Goal: Transaction & Acquisition: Purchase product/service

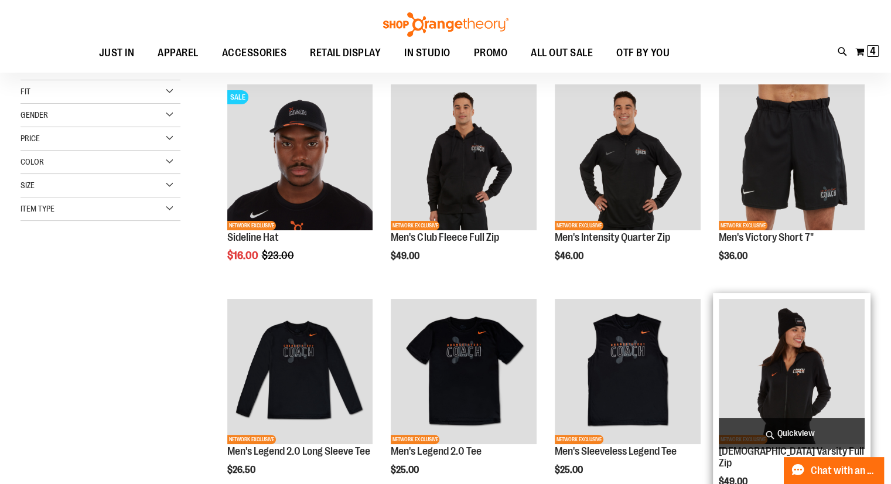
scroll to position [148, 0]
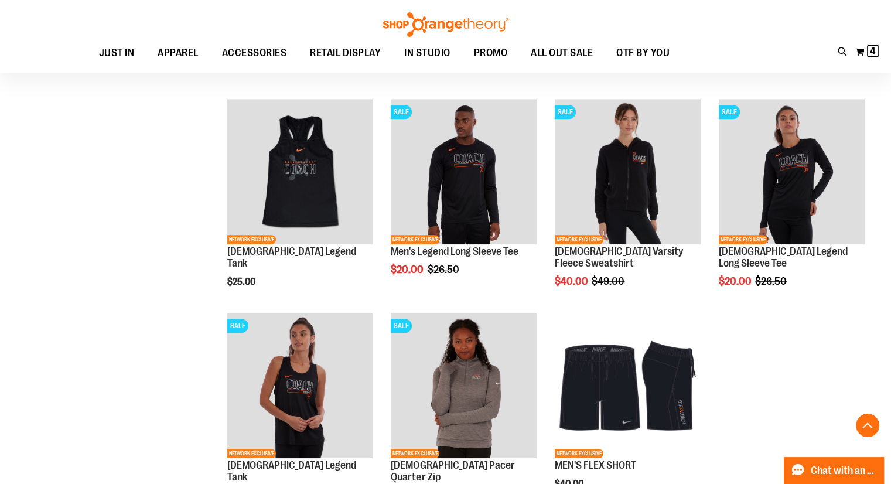
scroll to position [776, 0]
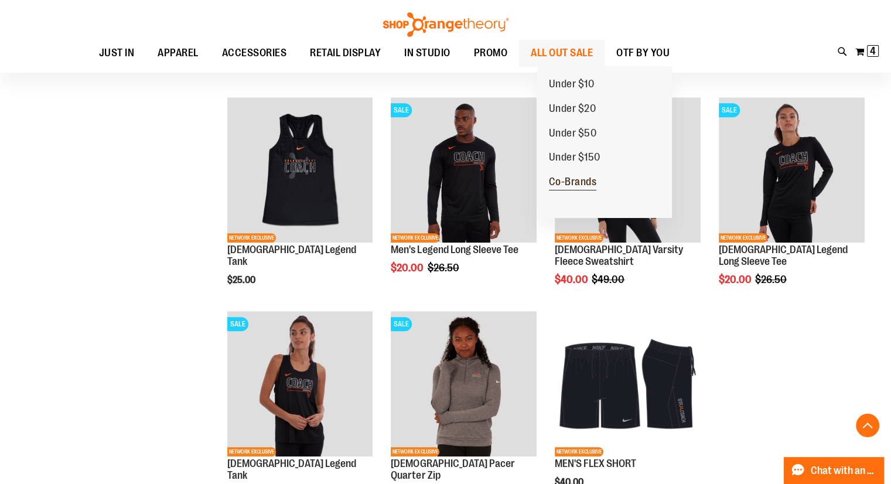
click at [574, 181] on span "Co-Brands" at bounding box center [573, 183] width 48 height 15
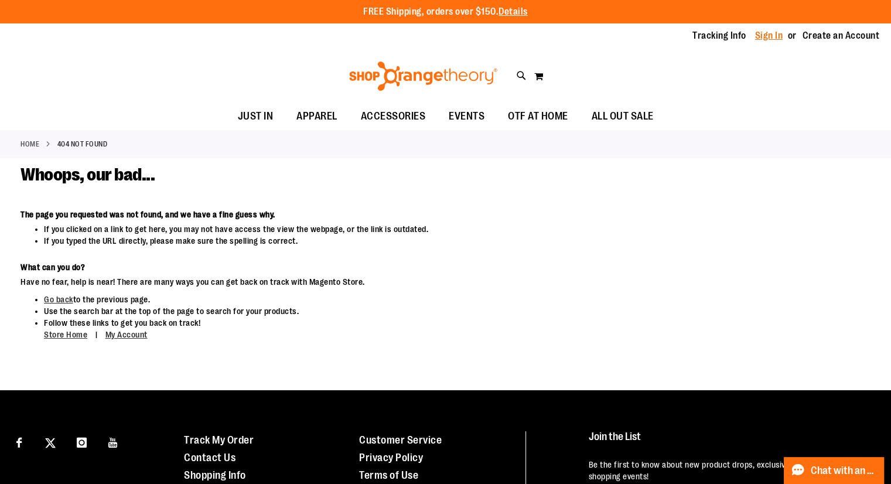
click at [761, 35] on link "Sign In" at bounding box center [769, 35] width 28 height 13
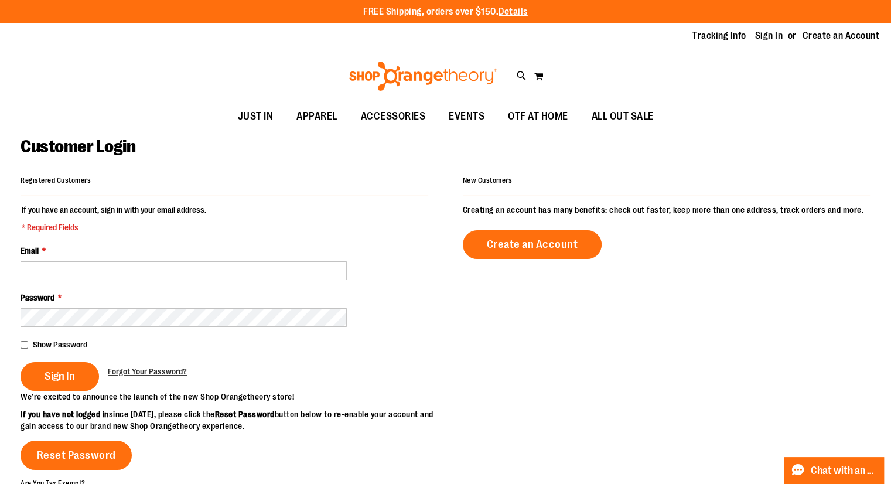
click at [117, 258] on div "Email *" at bounding box center [224, 262] width 408 height 35
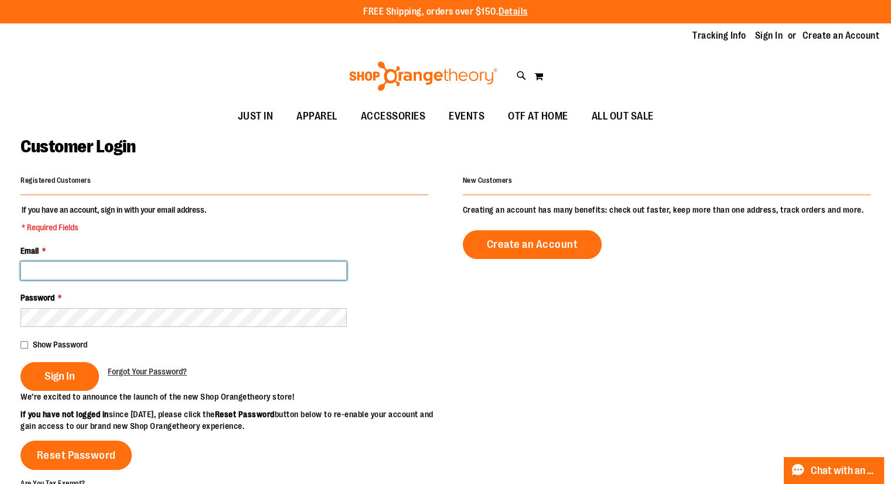
click at [114, 272] on input "Email *" at bounding box center [183, 270] width 326 height 19
type input "**********"
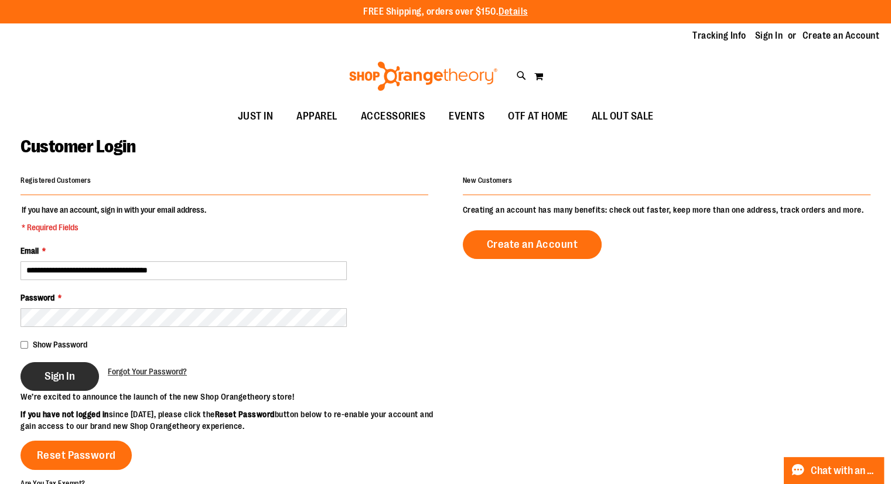
click at [53, 384] on button "Sign In" at bounding box center [59, 376] width 78 height 29
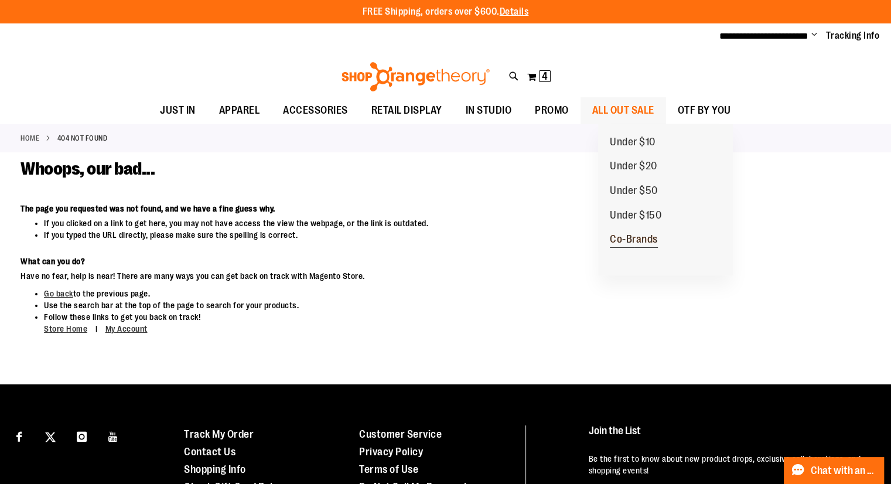
click at [625, 241] on span "Co-Brands" at bounding box center [634, 240] width 48 height 15
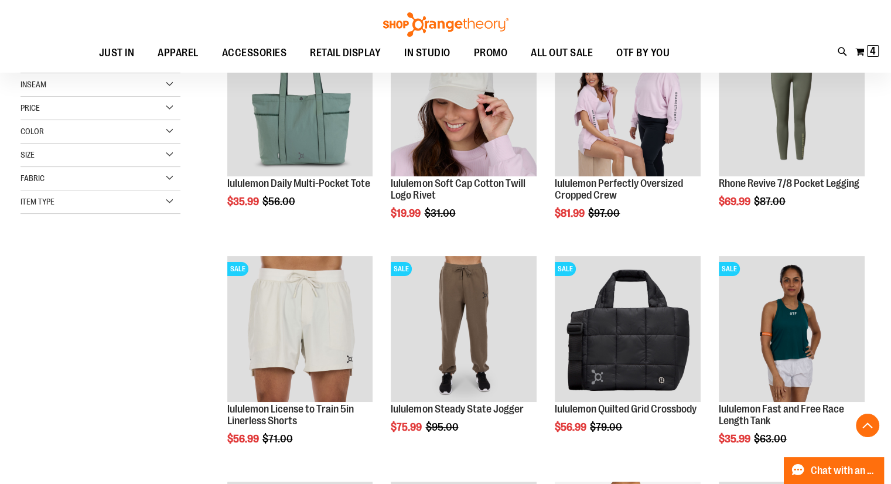
scroll to position [204, 0]
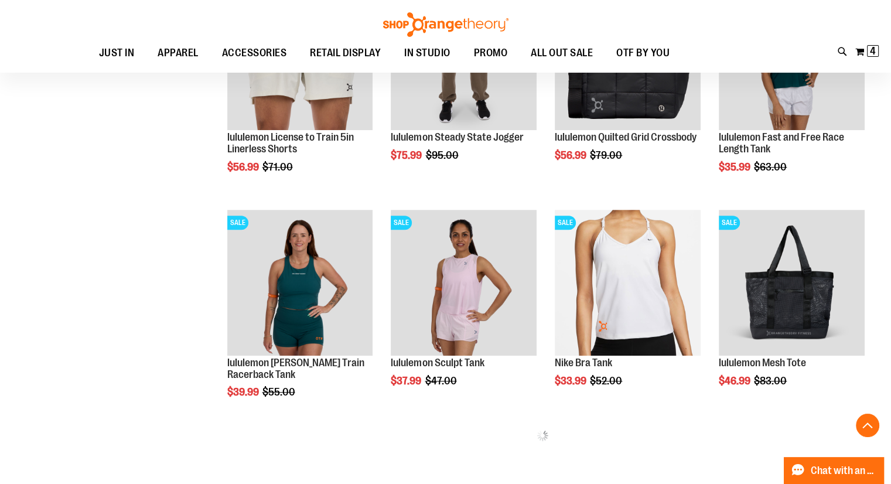
scroll to position [468, 0]
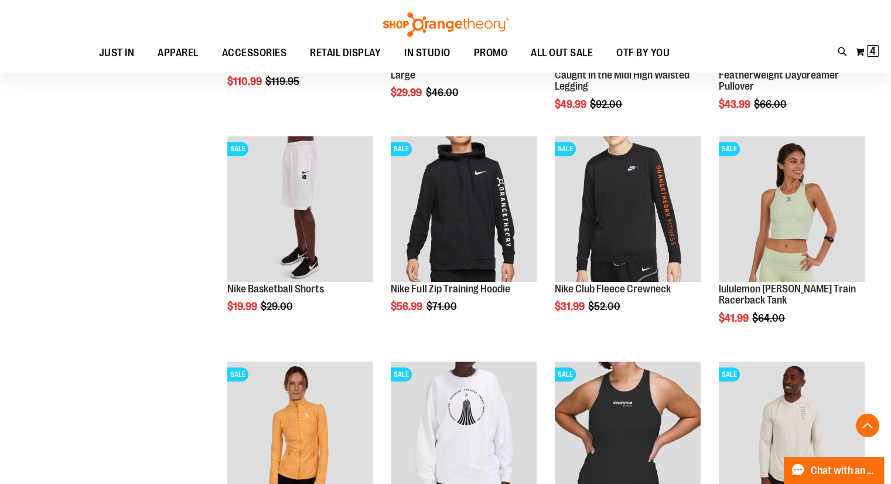
scroll to position [999, 0]
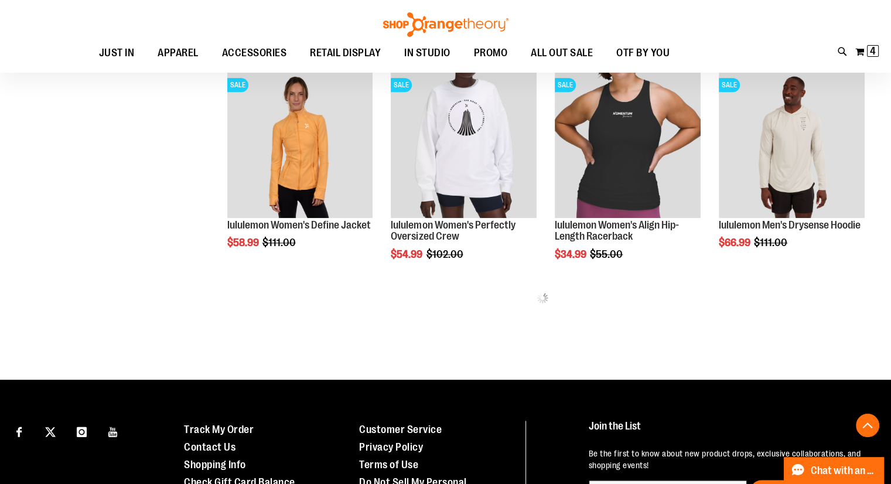
scroll to position [1424, 0]
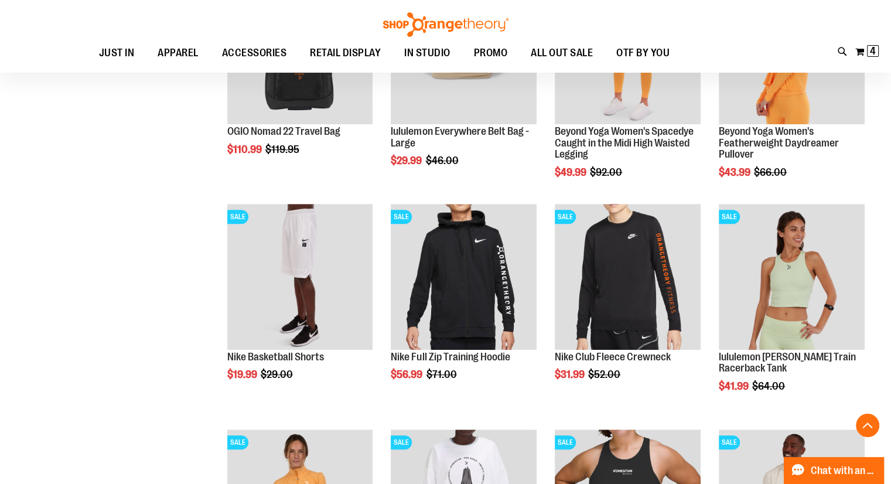
scroll to position [929, 0]
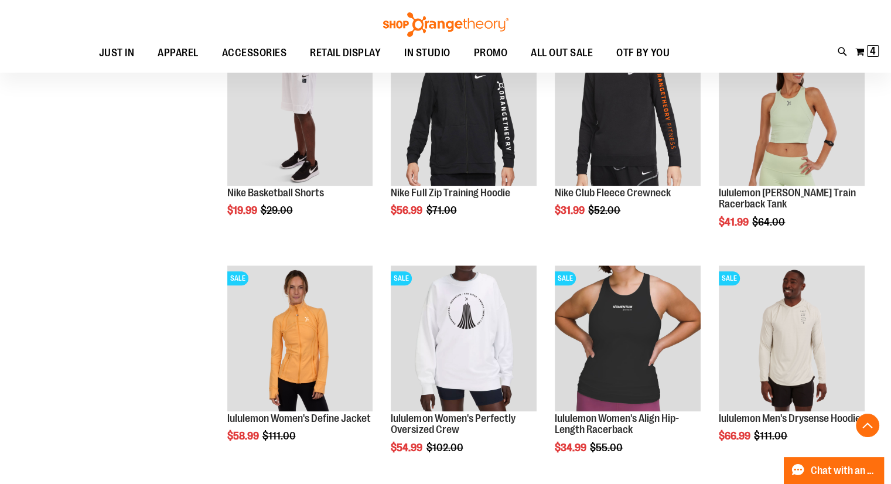
scroll to position [1094, 0]
